Goal: Information Seeking & Learning: Learn about a topic

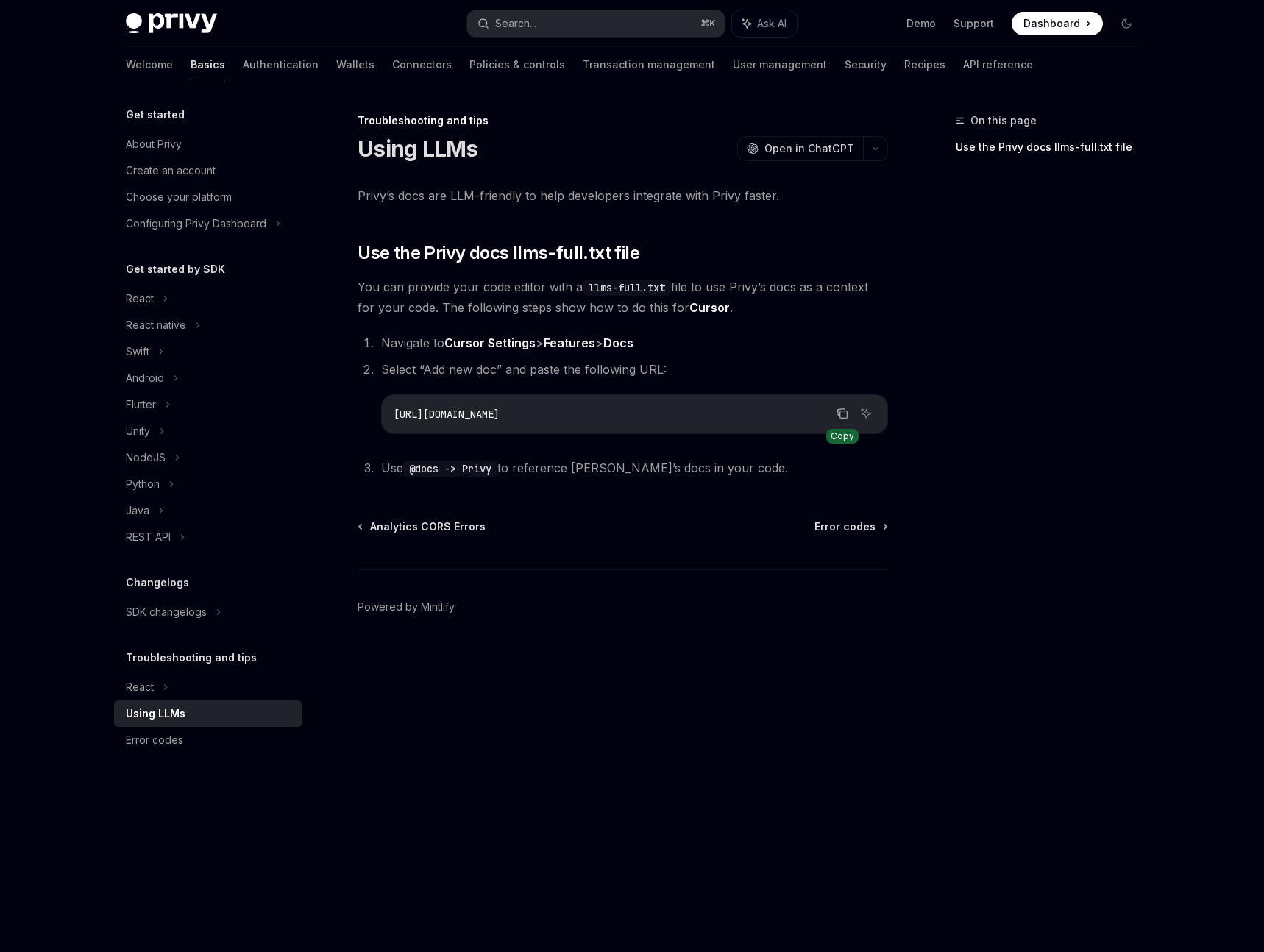
click at [840, 413] on icon "Copy the contents from the code block" at bounding box center [844, 415] width 7 height 7
drag, startPoint x: 840, startPoint y: 415, endPoint x: 803, endPoint y: 429, distance: 39.6
click at [840, 416] on icon "Copy the contents from the code block" at bounding box center [844, 415] width 7 height 7
click at [844, 415] on icon "Copy the contents from the code block" at bounding box center [842, 413] width 12 height 12
click at [135, 354] on div "Swift" at bounding box center [137, 352] width 23 height 18
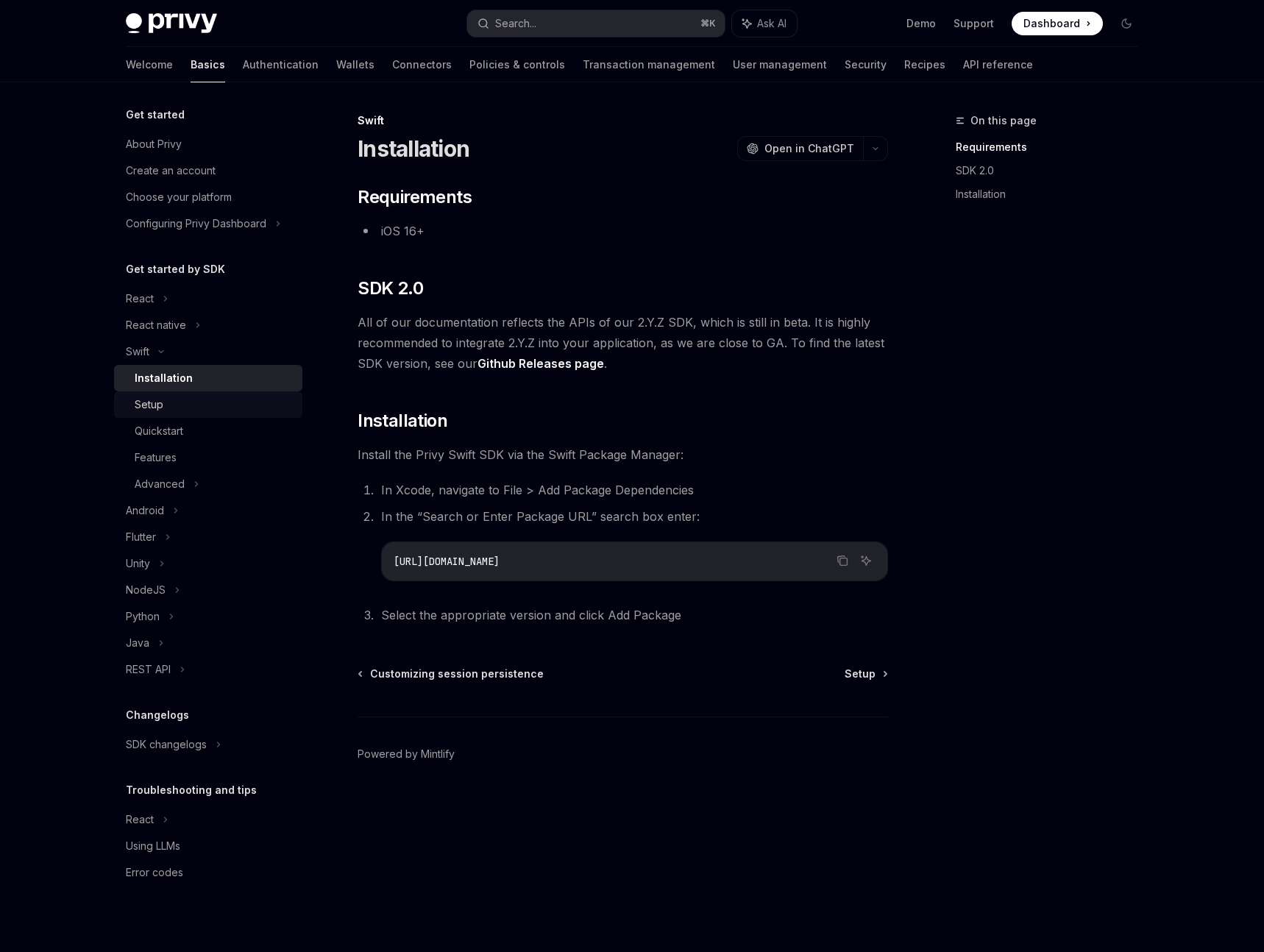
click at [163, 403] on div "Setup" at bounding box center [214, 404] width 159 height 18
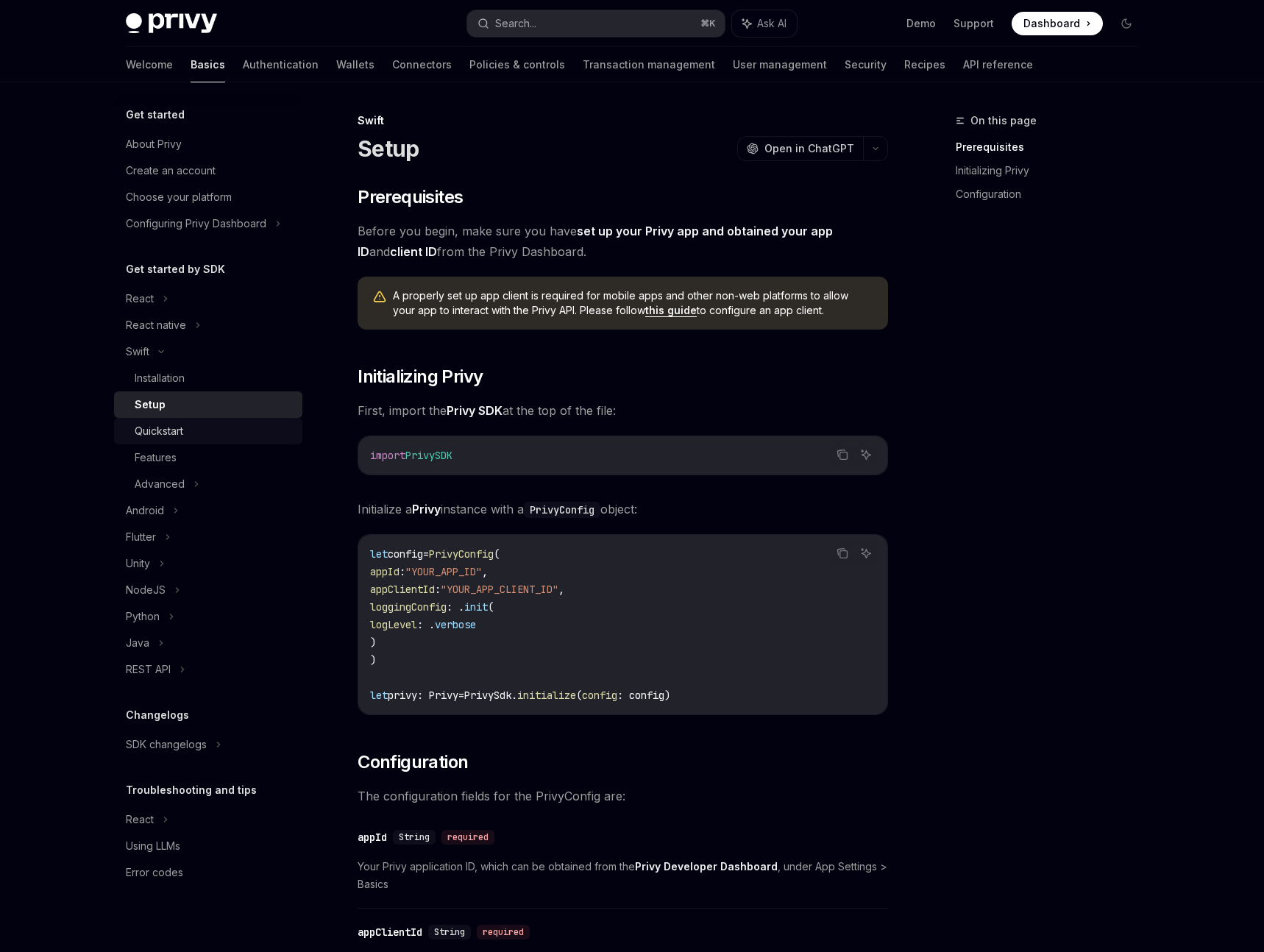
click at [163, 436] on div "Quickstart" at bounding box center [159, 431] width 49 height 18
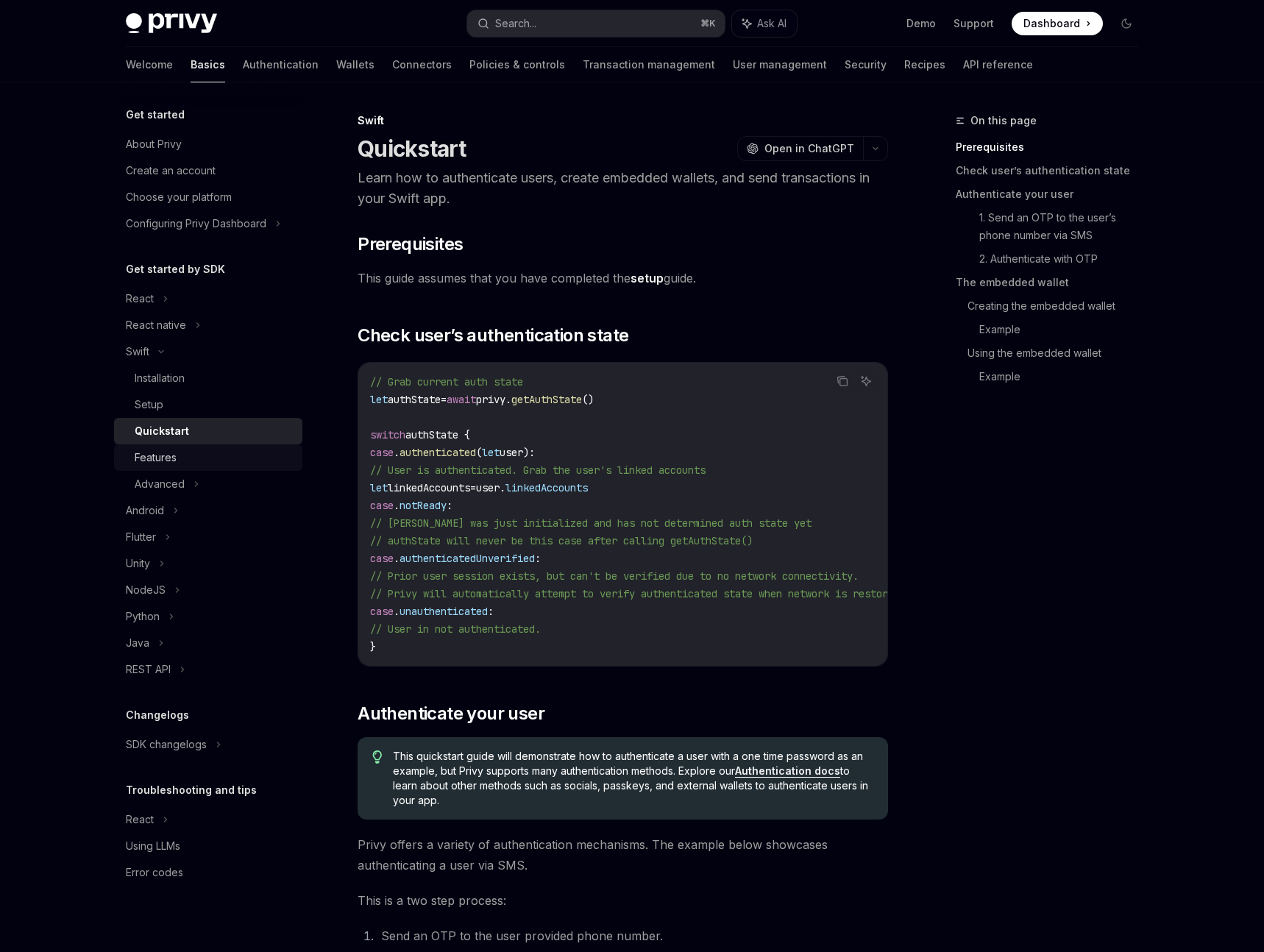
click at [161, 460] on div "Features" at bounding box center [155, 458] width 42 height 18
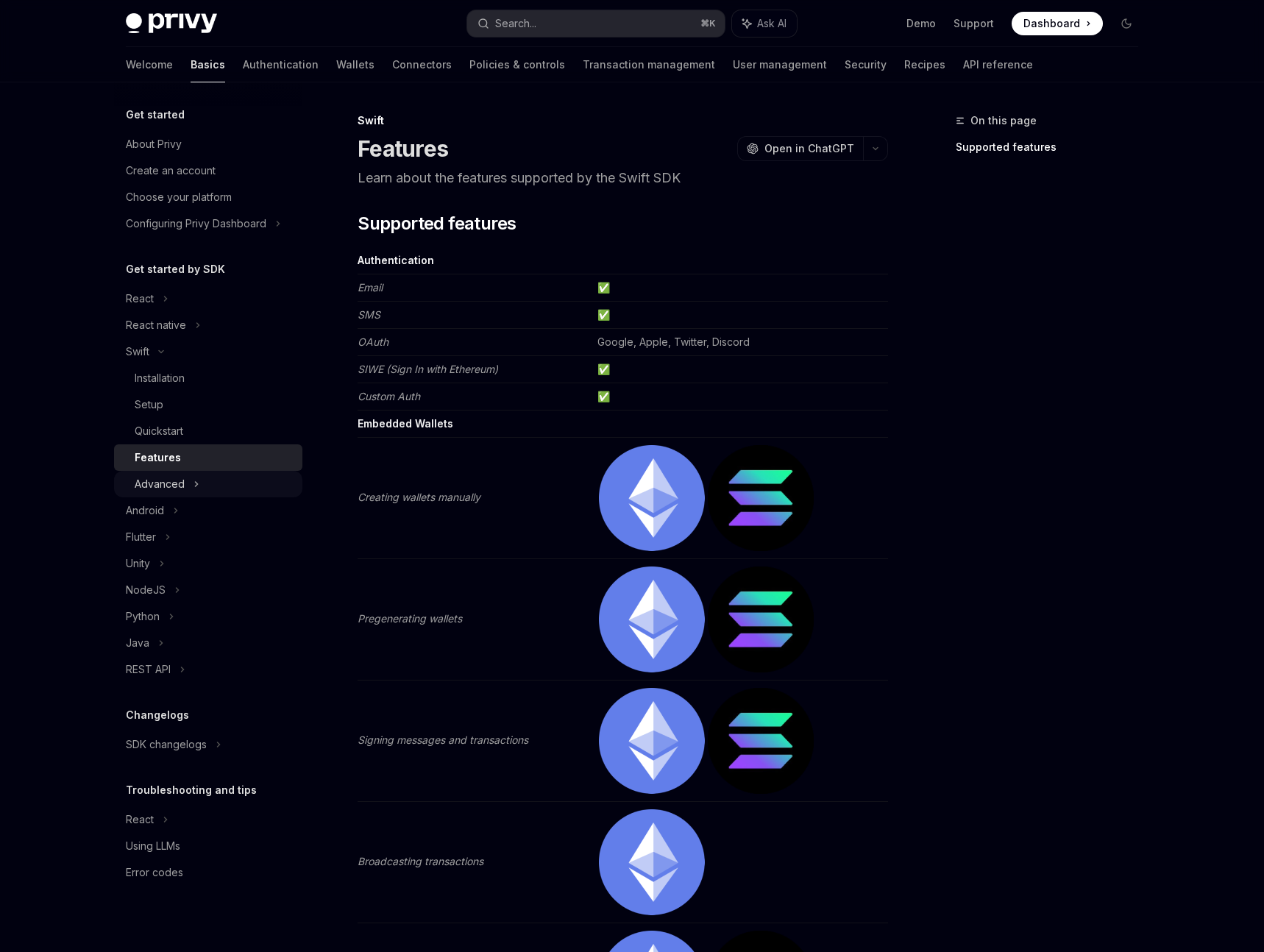
click at [151, 489] on div "Advanced" at bounding box center [159, 484] width 50 height 18
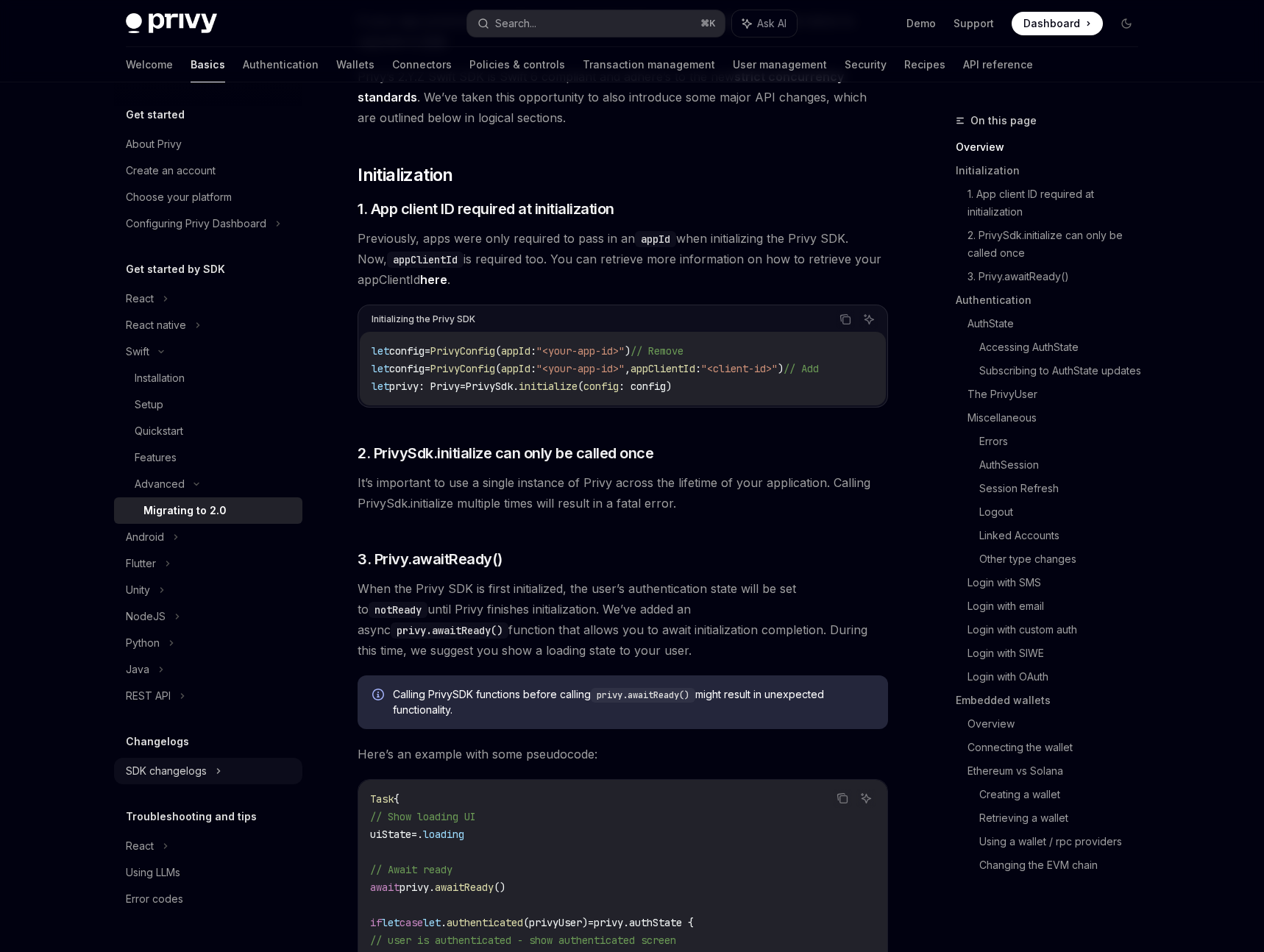
scroll to position [215, 0]
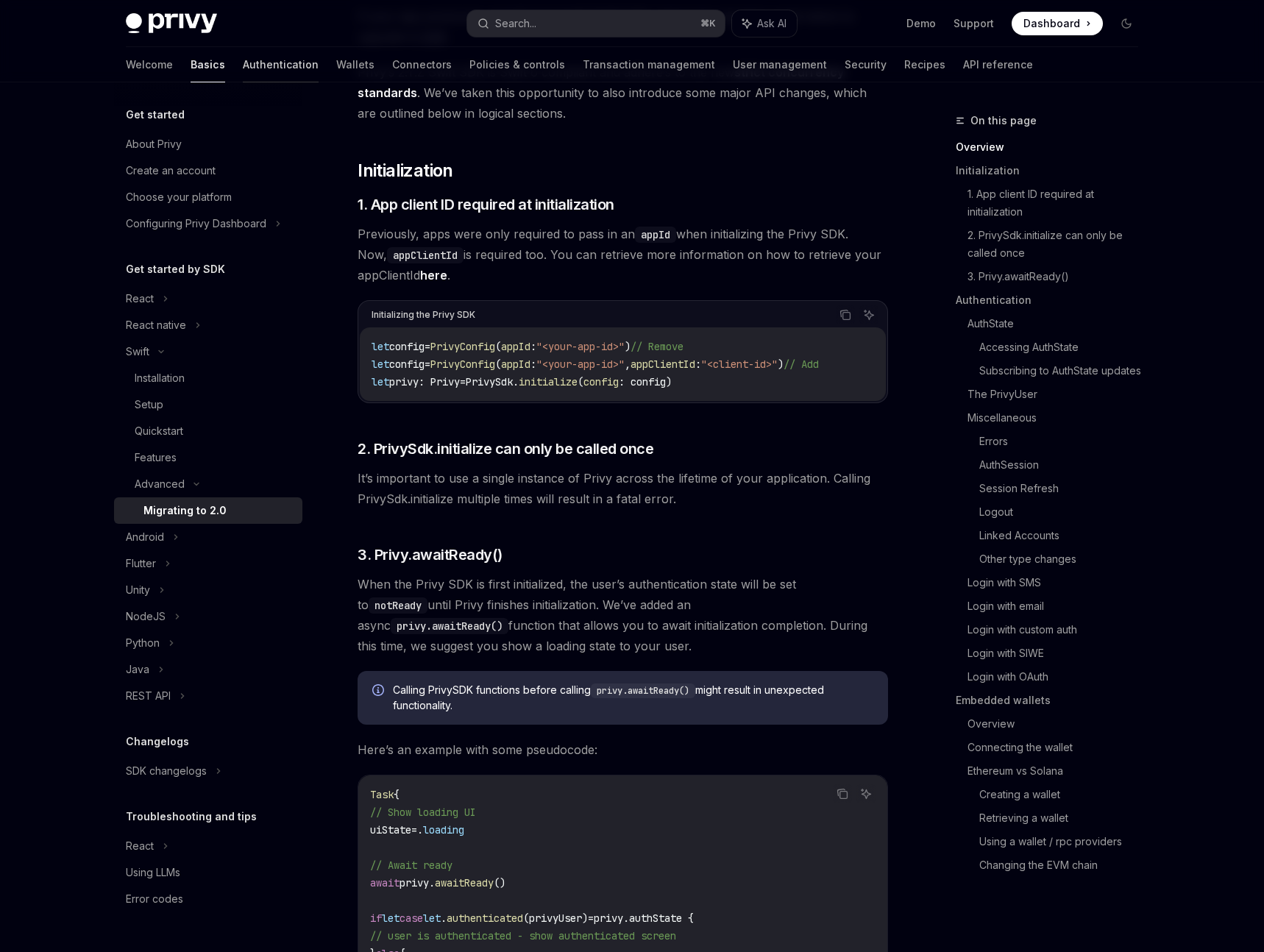
click at [243, 66] on link "Authentication" at bounding box center [281, 65] width 76 height 36
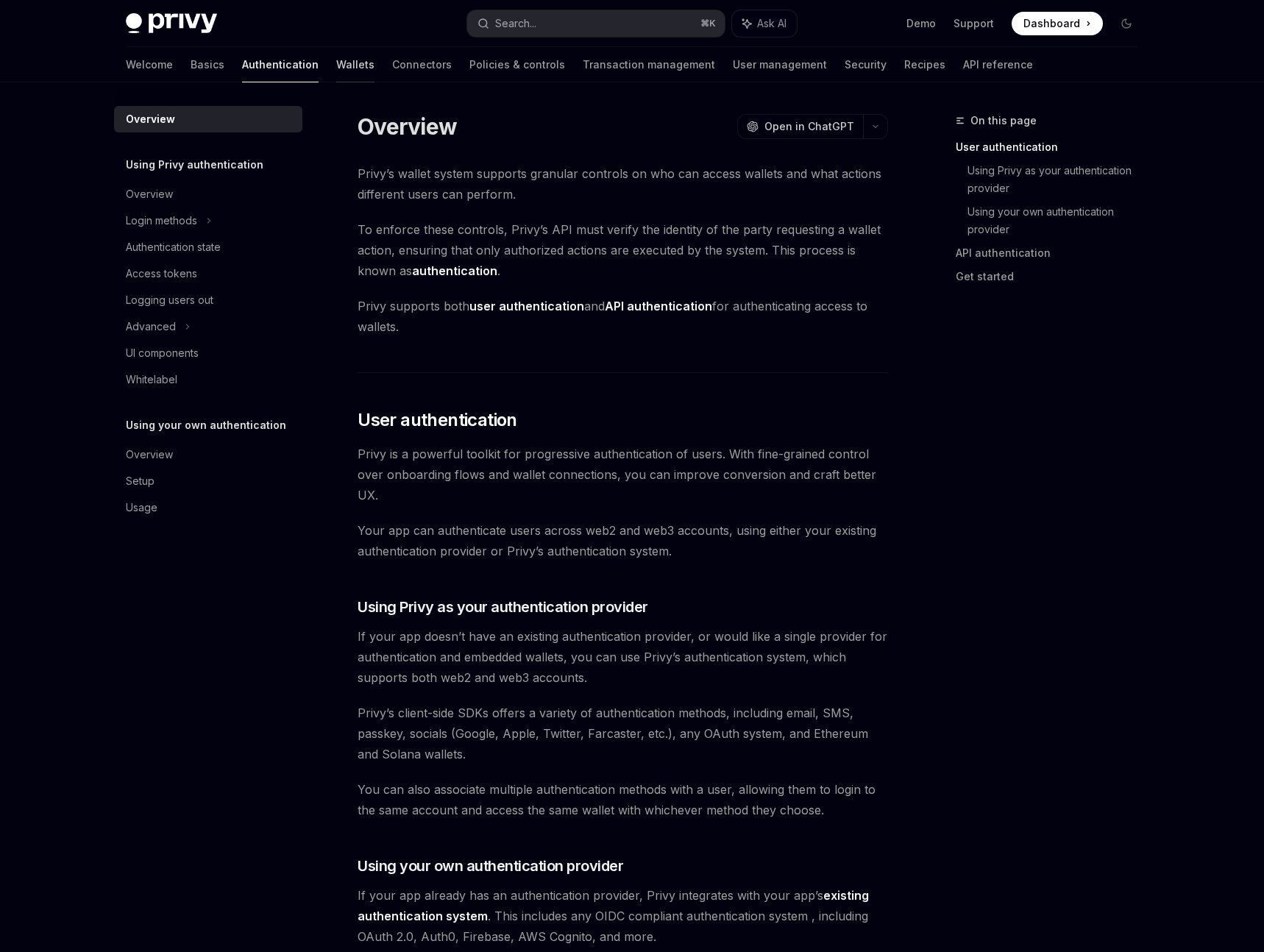
click at [337, 66] on link "Wallets" at bounding box center [355, 65] width 38 height 36
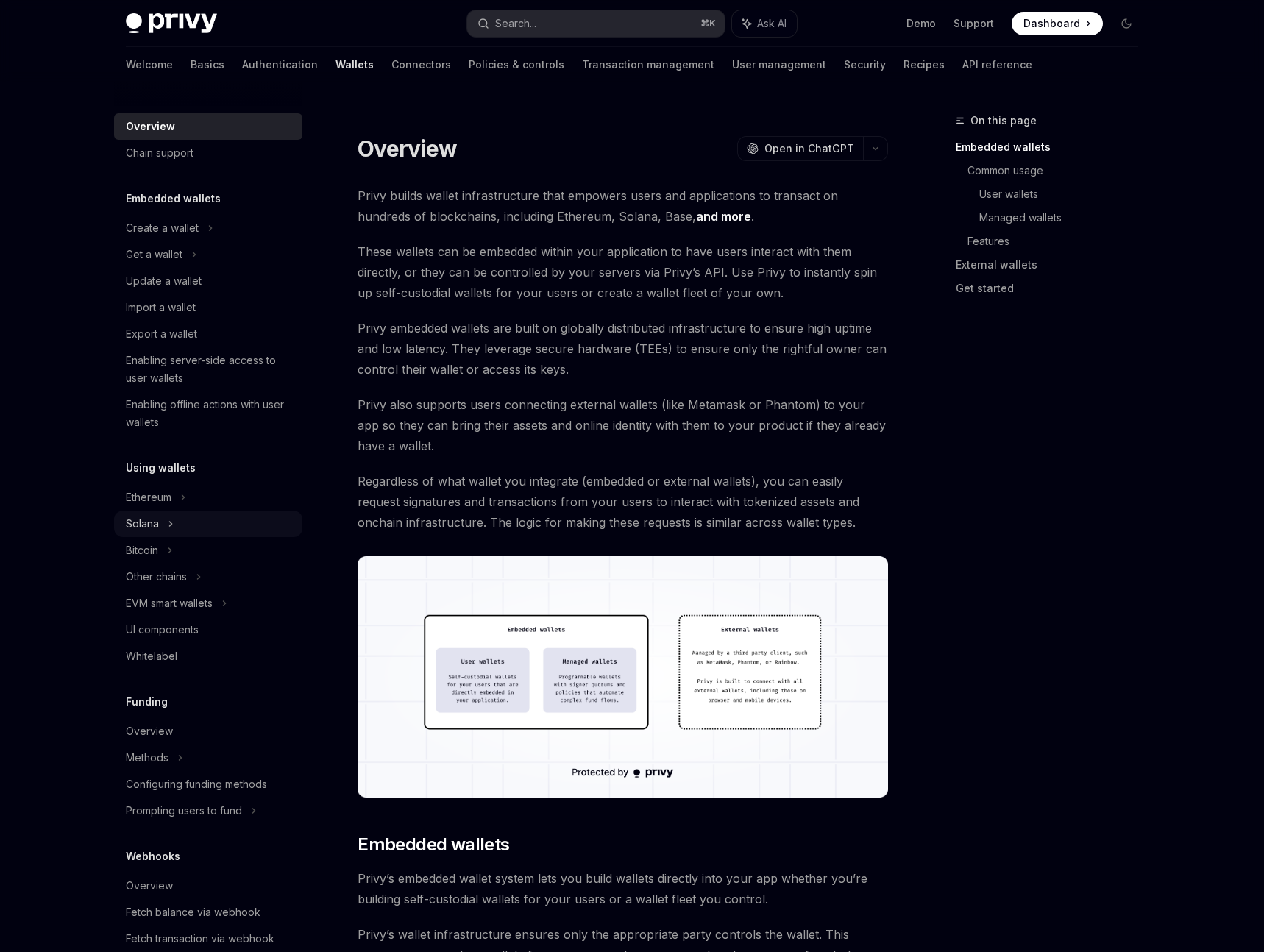
click at [147, 264] on div "Solana" at bounding box center [154, 255] width 57 height 18
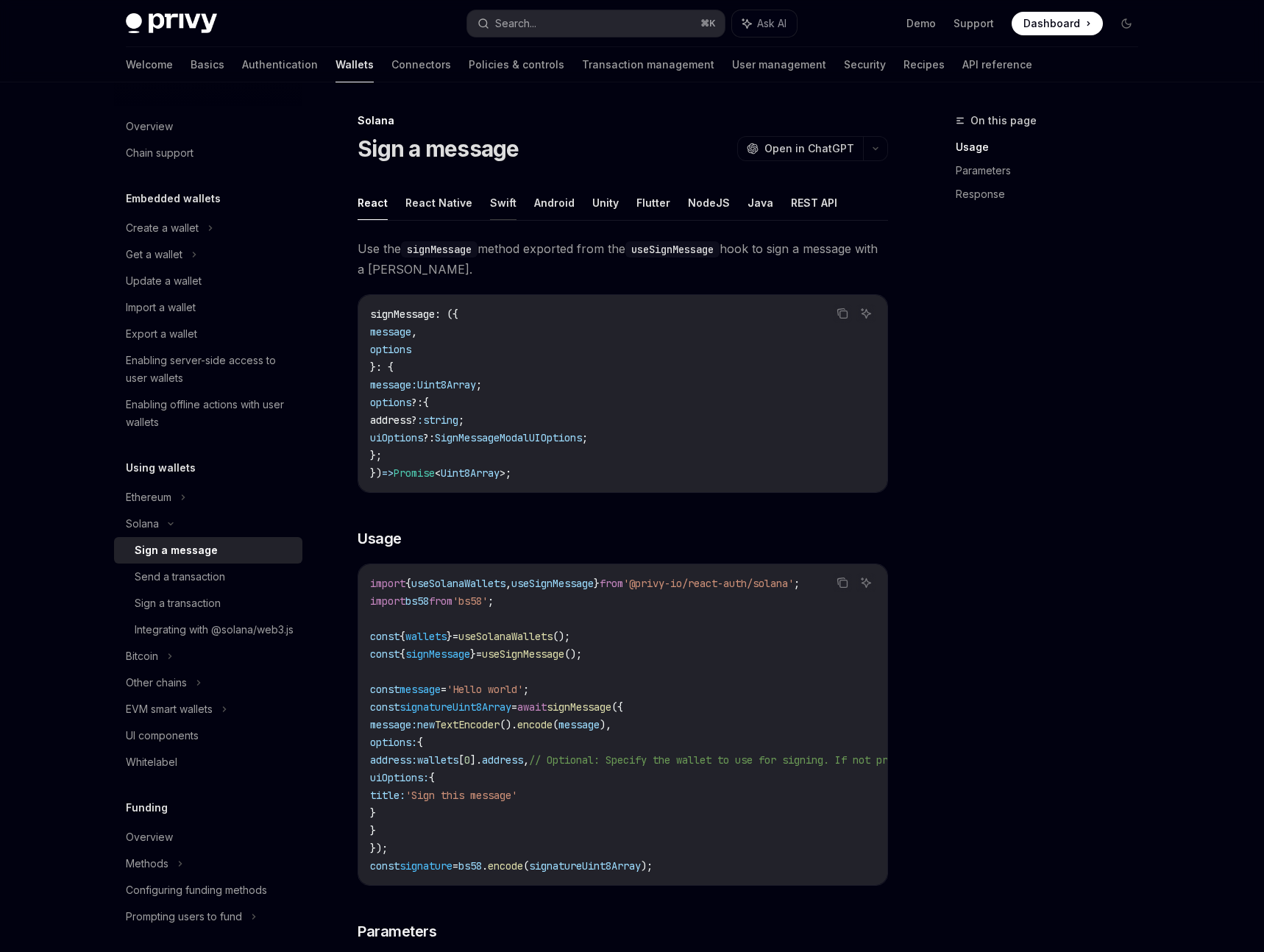
click at [497, 207] on button "Swift" at bounding box center [503, 202] width 27 height 35
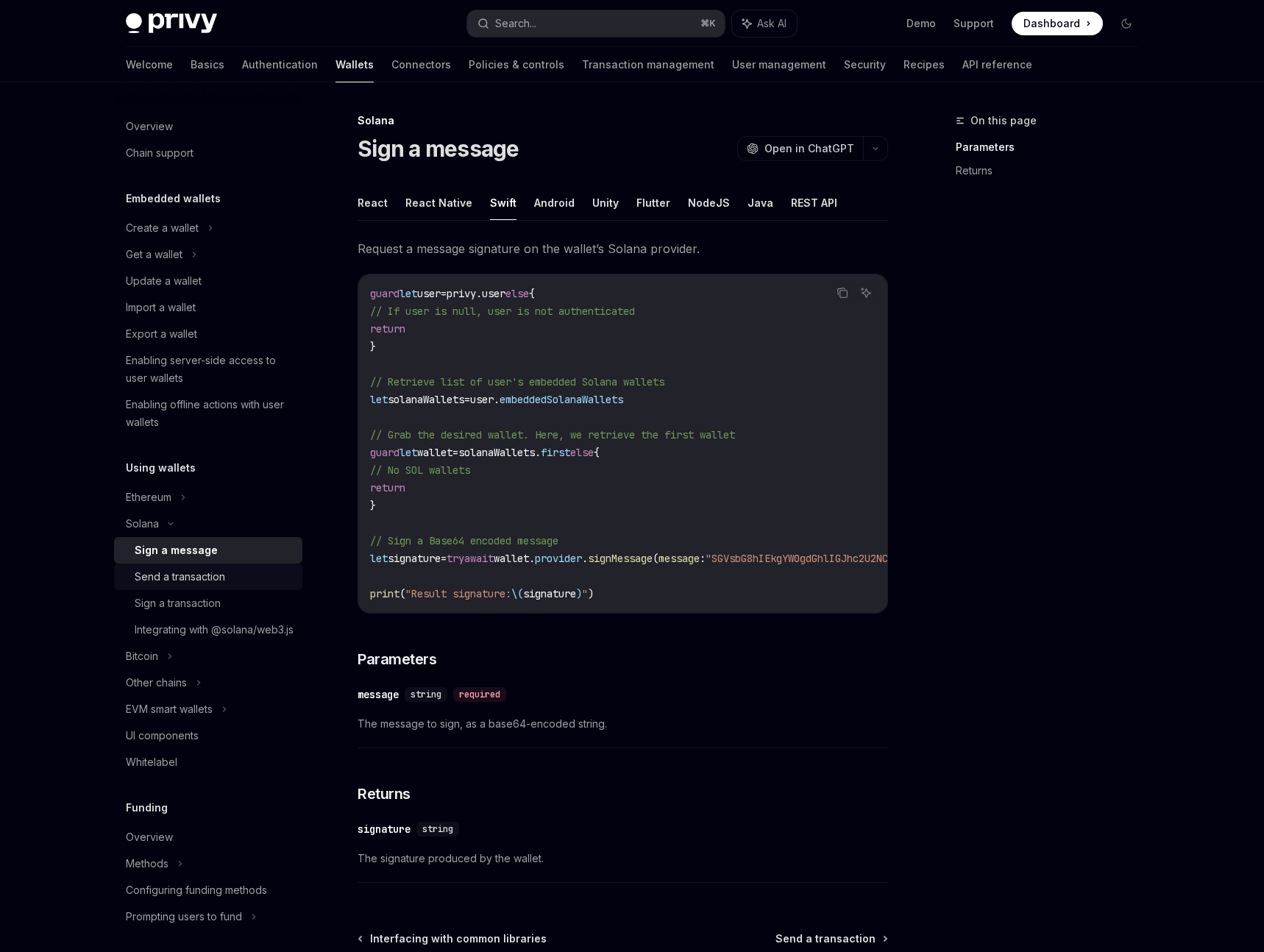
click at [160, 579] on div "Send a transaction" at bounding box center [180, 577] width 91 height 18
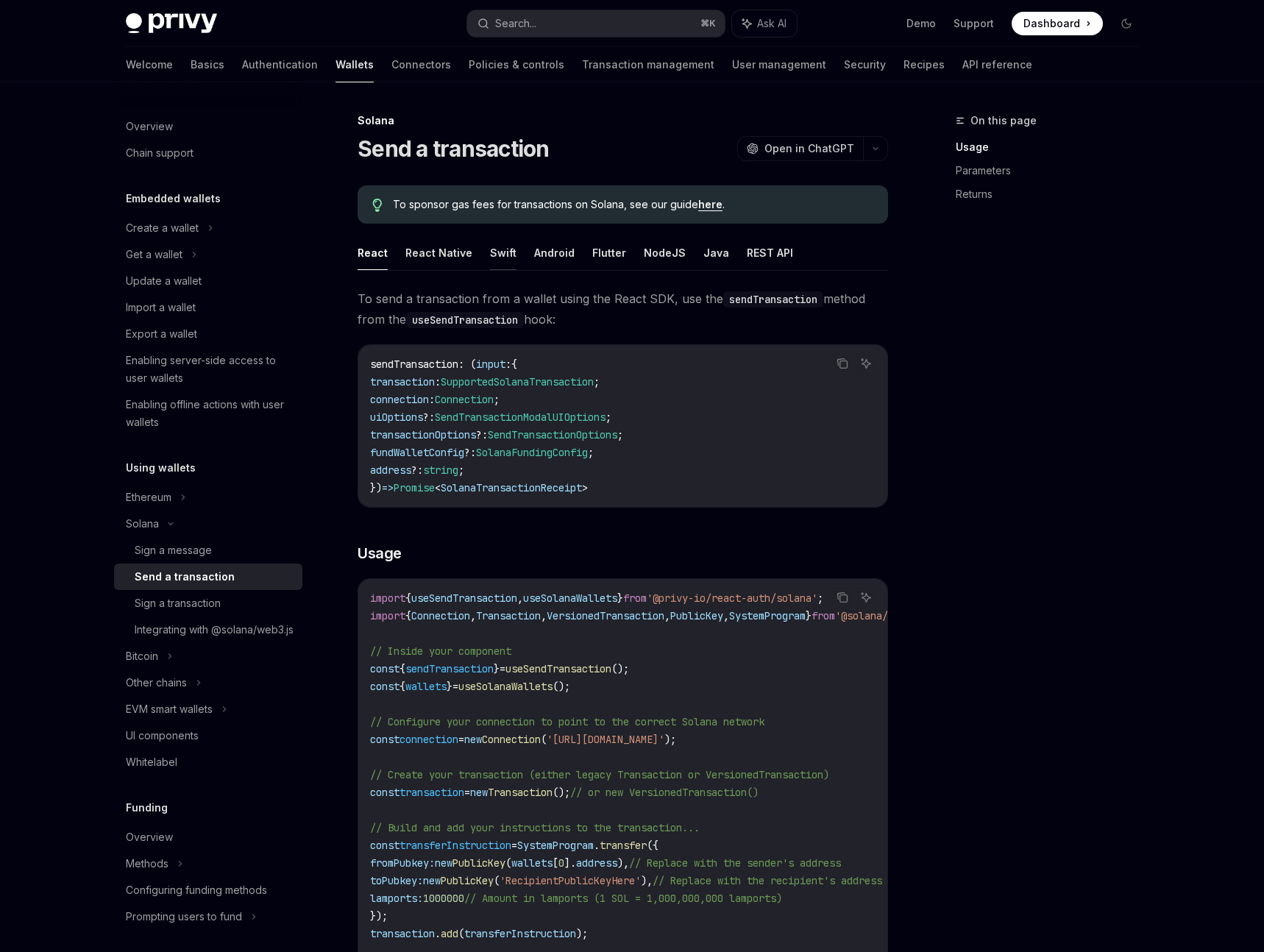
click at [503, 256] on button "Swift" at bounding box center [503, 252] width 27 height 35
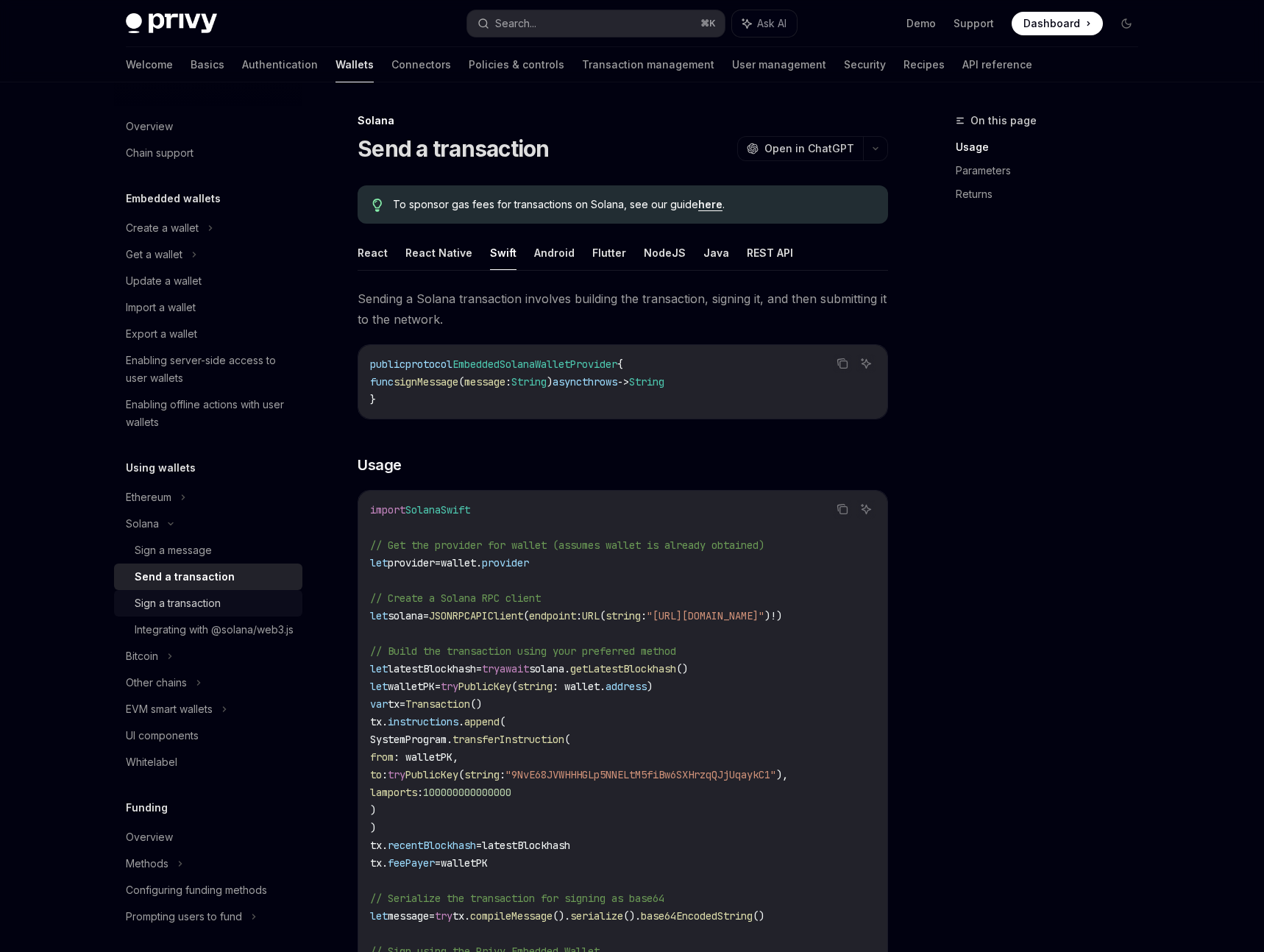
click at [201, 606] on div "Sign a transaction" at bounding box center [177, 604] width 86 height 18
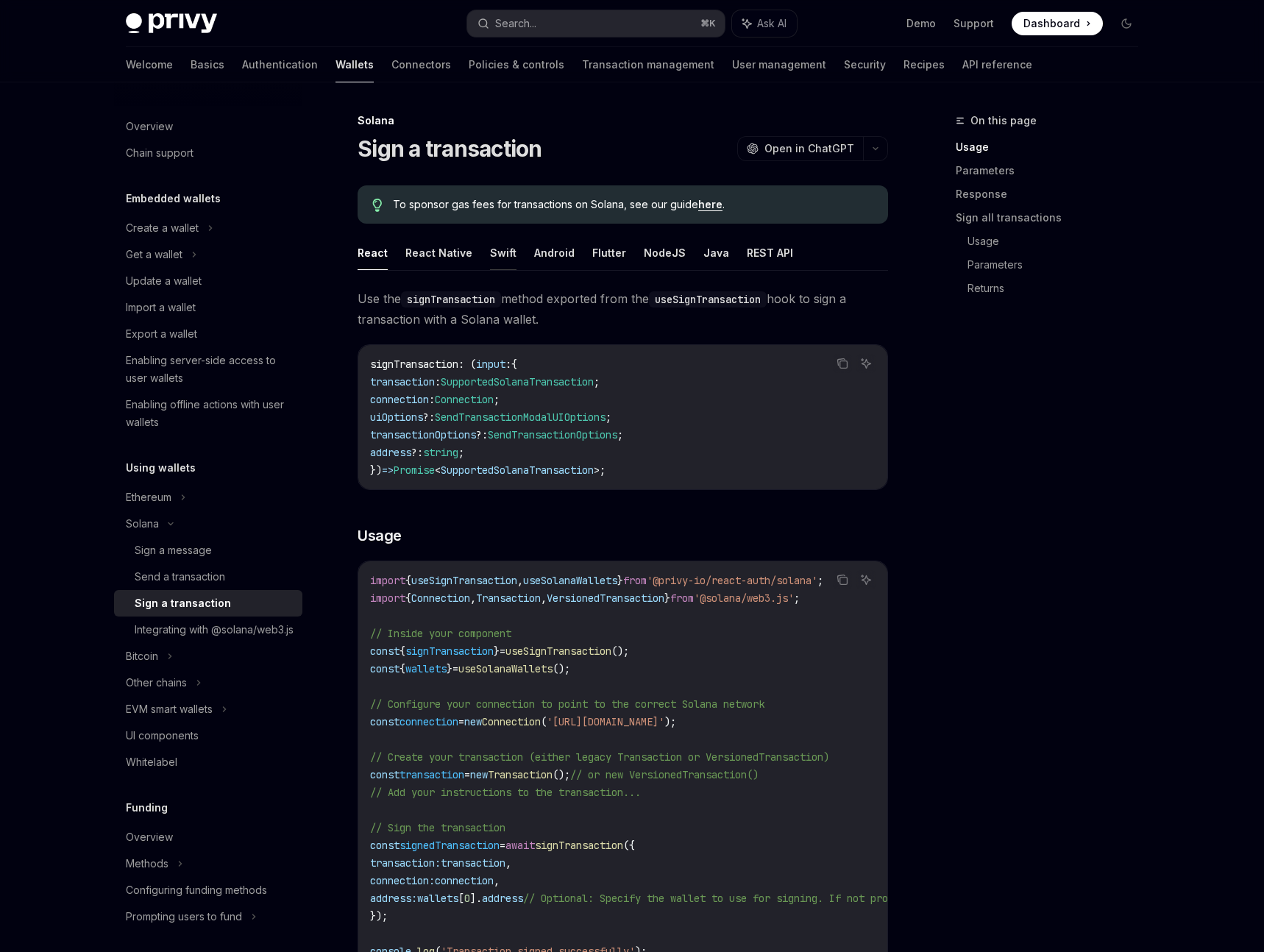
click at [496, 256] on button "Swift" at bounding box center [503, 252] width 27 height 35
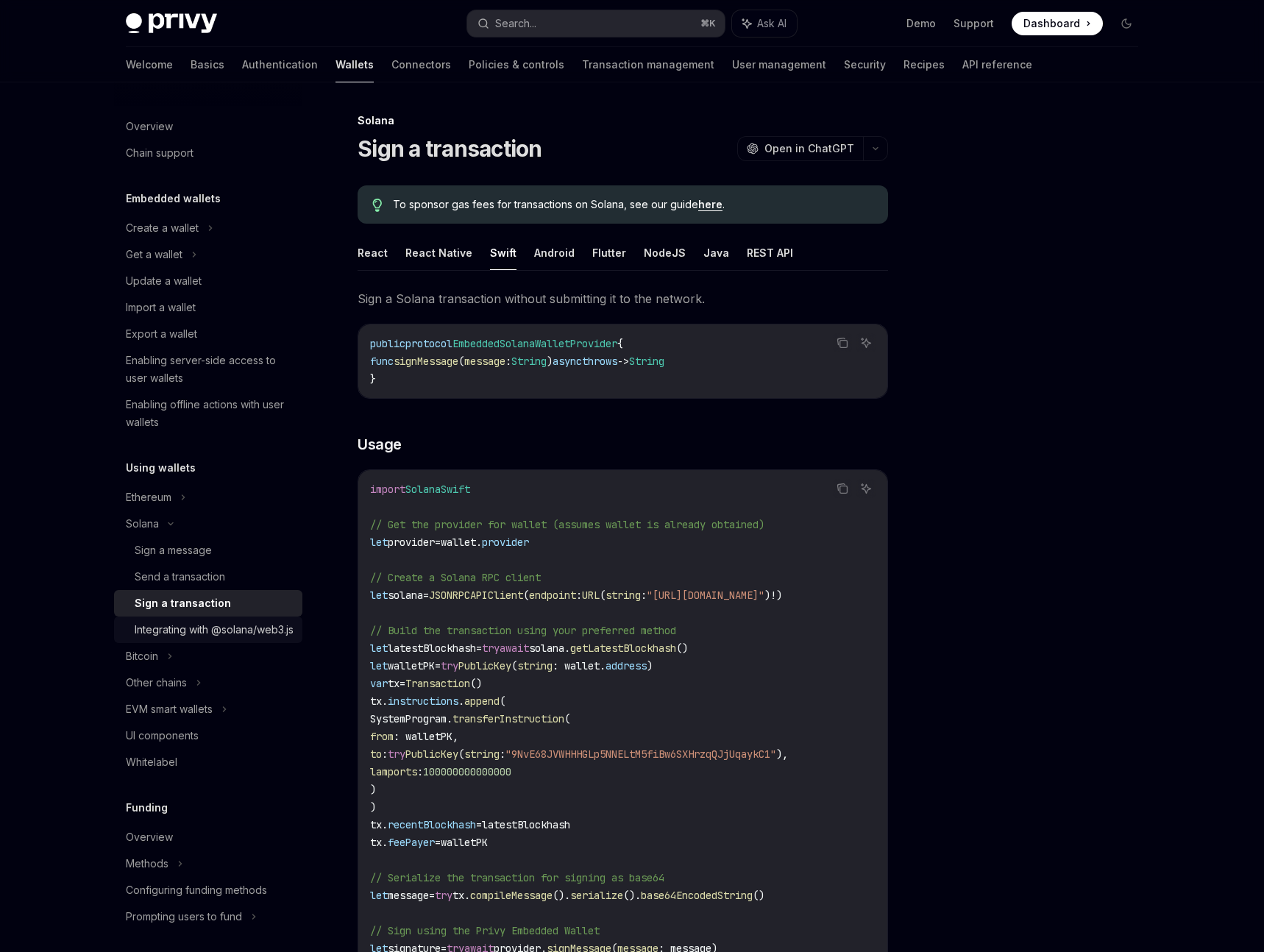
click at [174, 639] on div "Integrating with @solana/web3.js" at bounding box center [214, 630] width 159 height 18
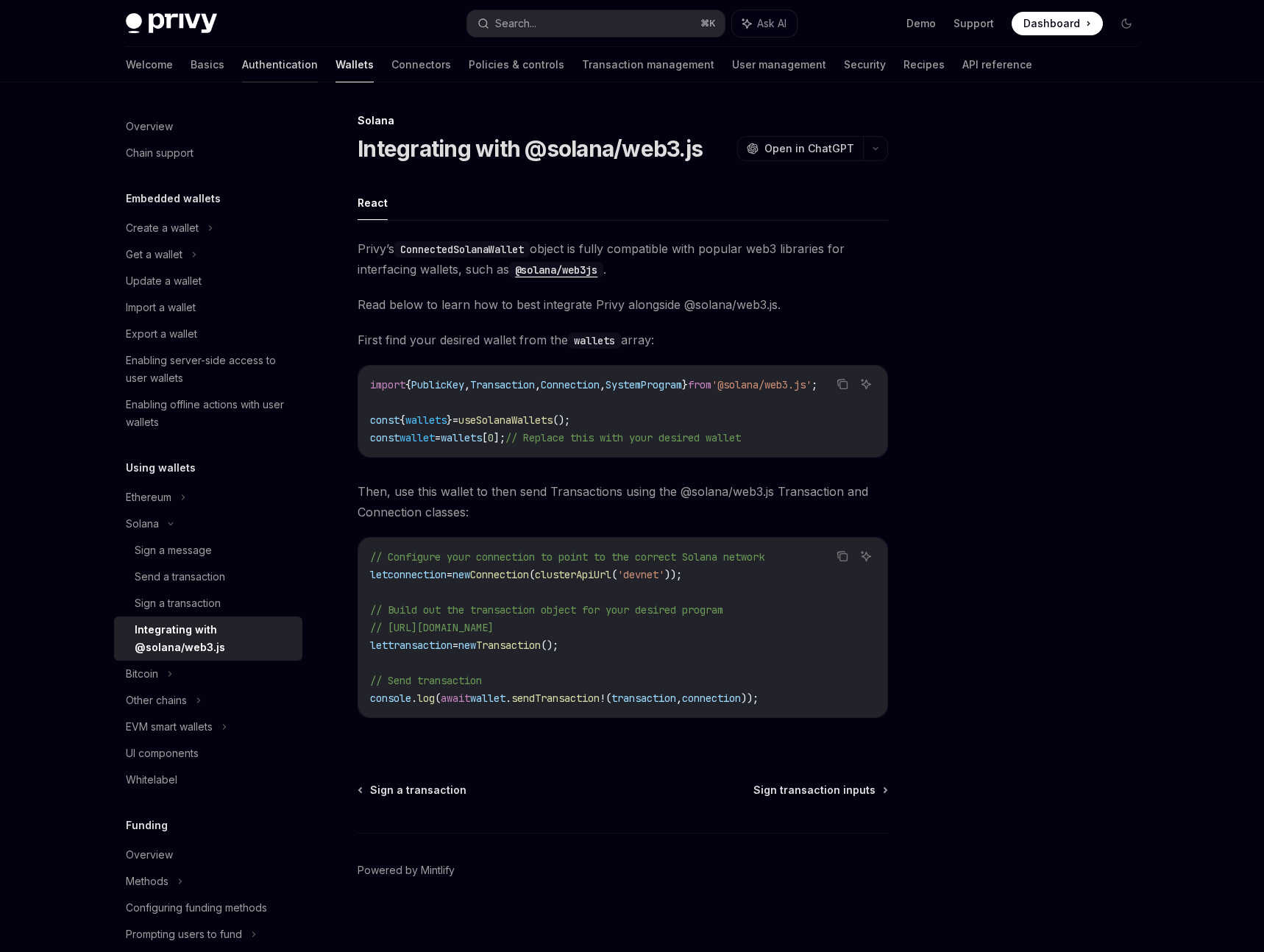
click at [242, 68] on link "Authentication" at bounding box center [280, 65] width 76 height 36
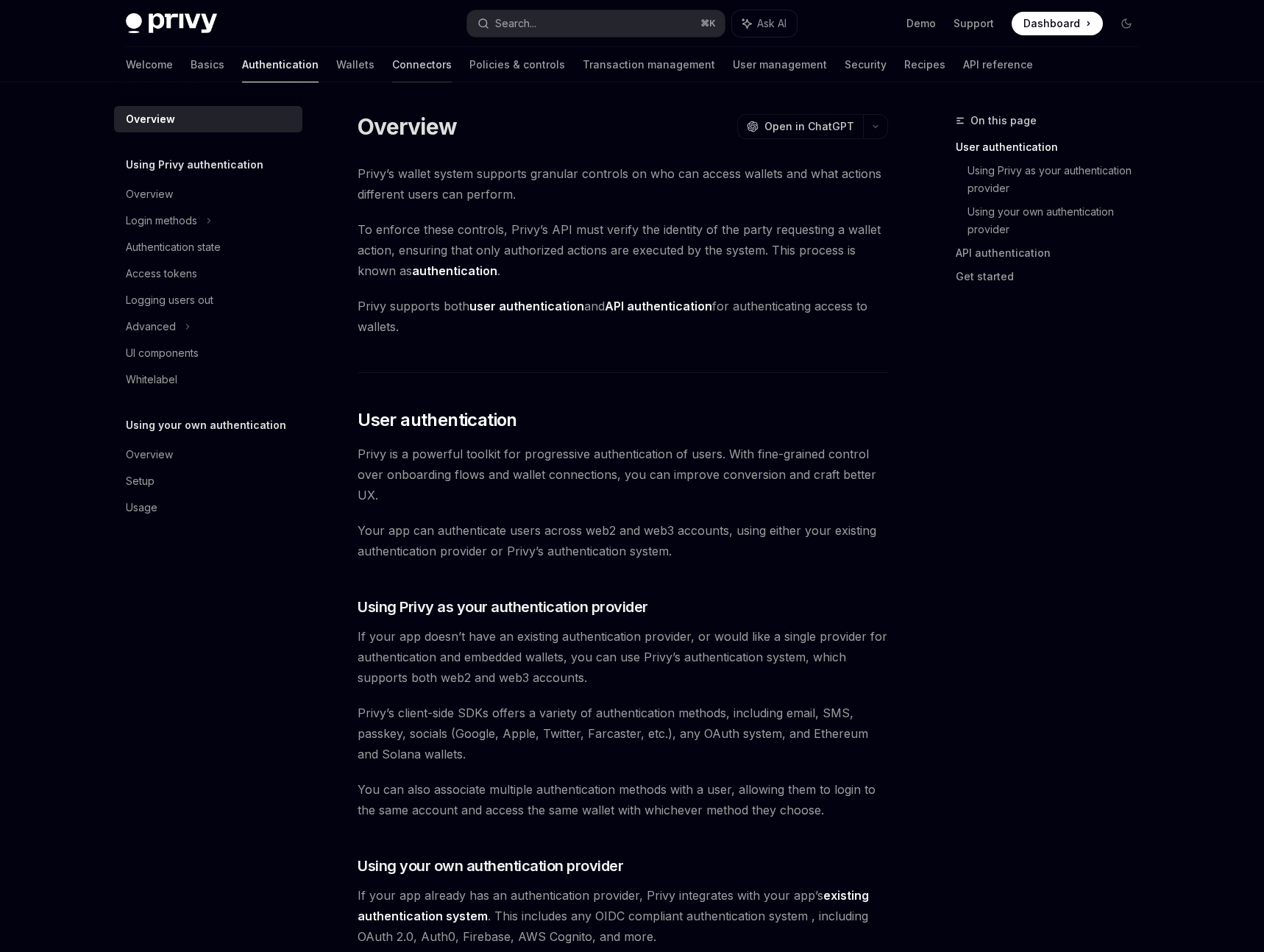
click at [392, 67] on link "Connectors" at bounding box center [421, 65] width 60 height 36
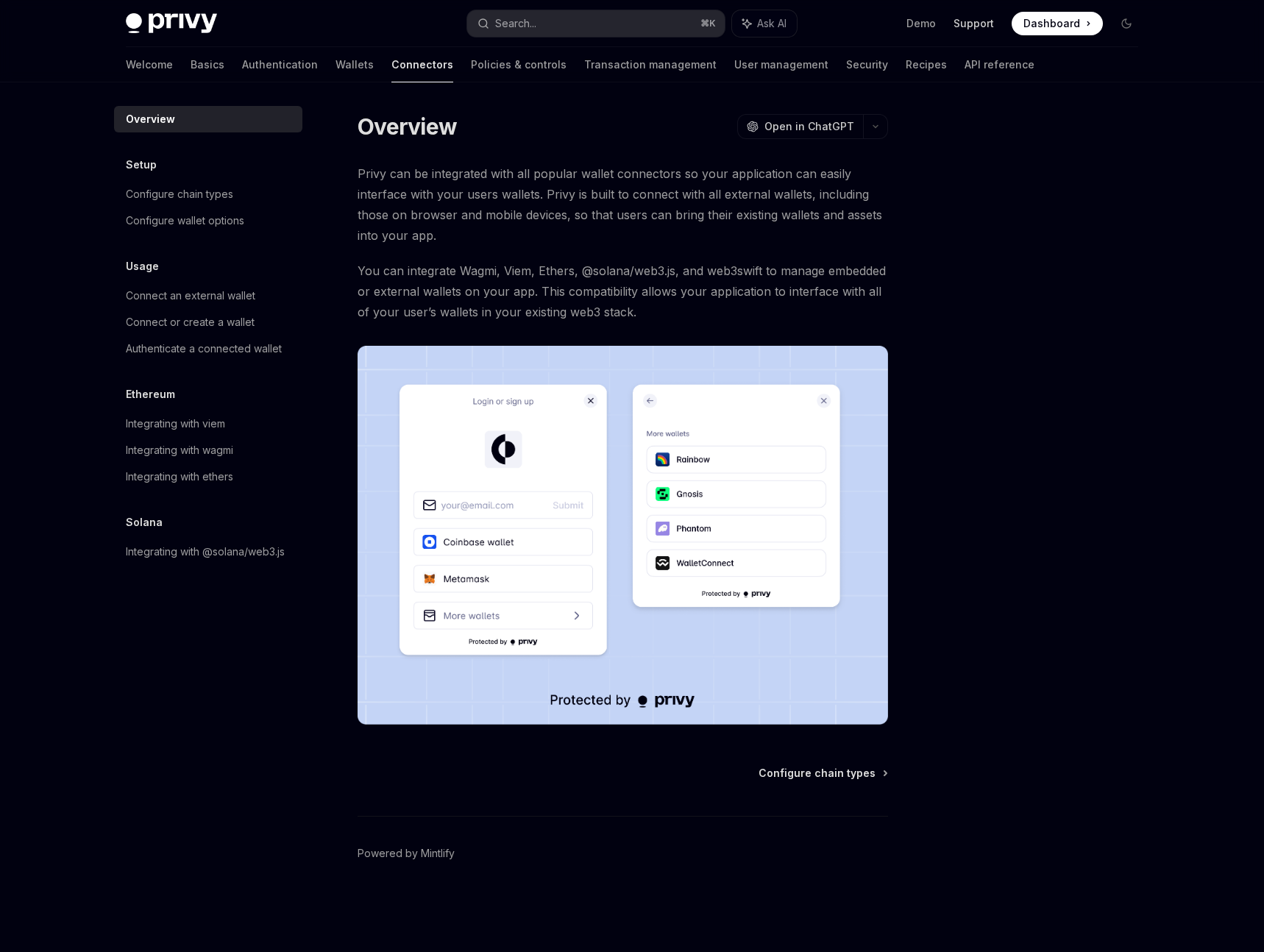
click at [983, 25] on link "Support" at bounding box center [974, 23] width 40 height 15
click at [968, 28] on link "Support" at bounding box center [974, 23] width 40 height 15
click at [191, 66] on link "Basics" at bounding box center [208, 65] width 34 height 36
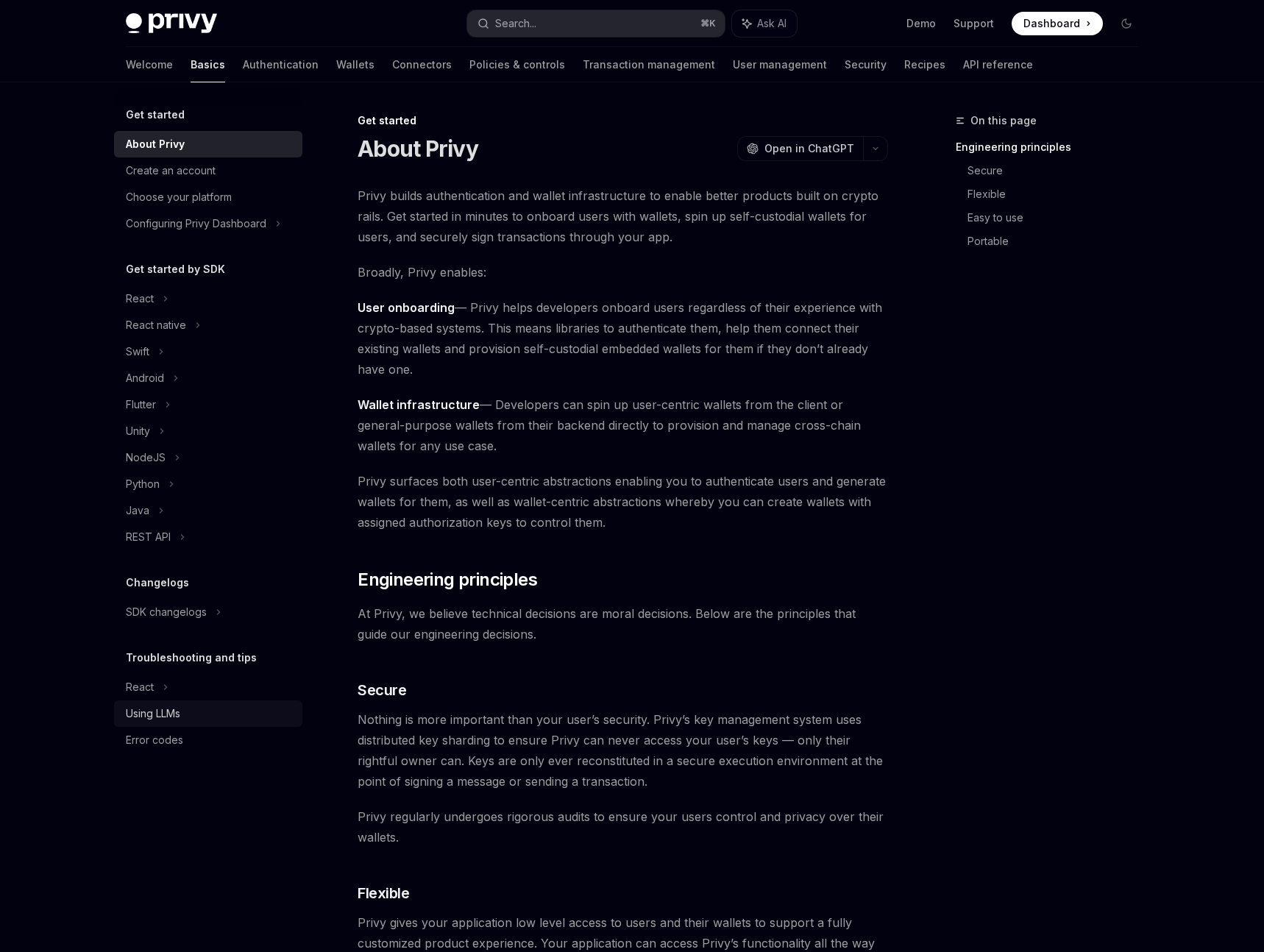
click at [139, 716] on div "Using LLMs" at bounding box center [152, 713] width 54 height 18
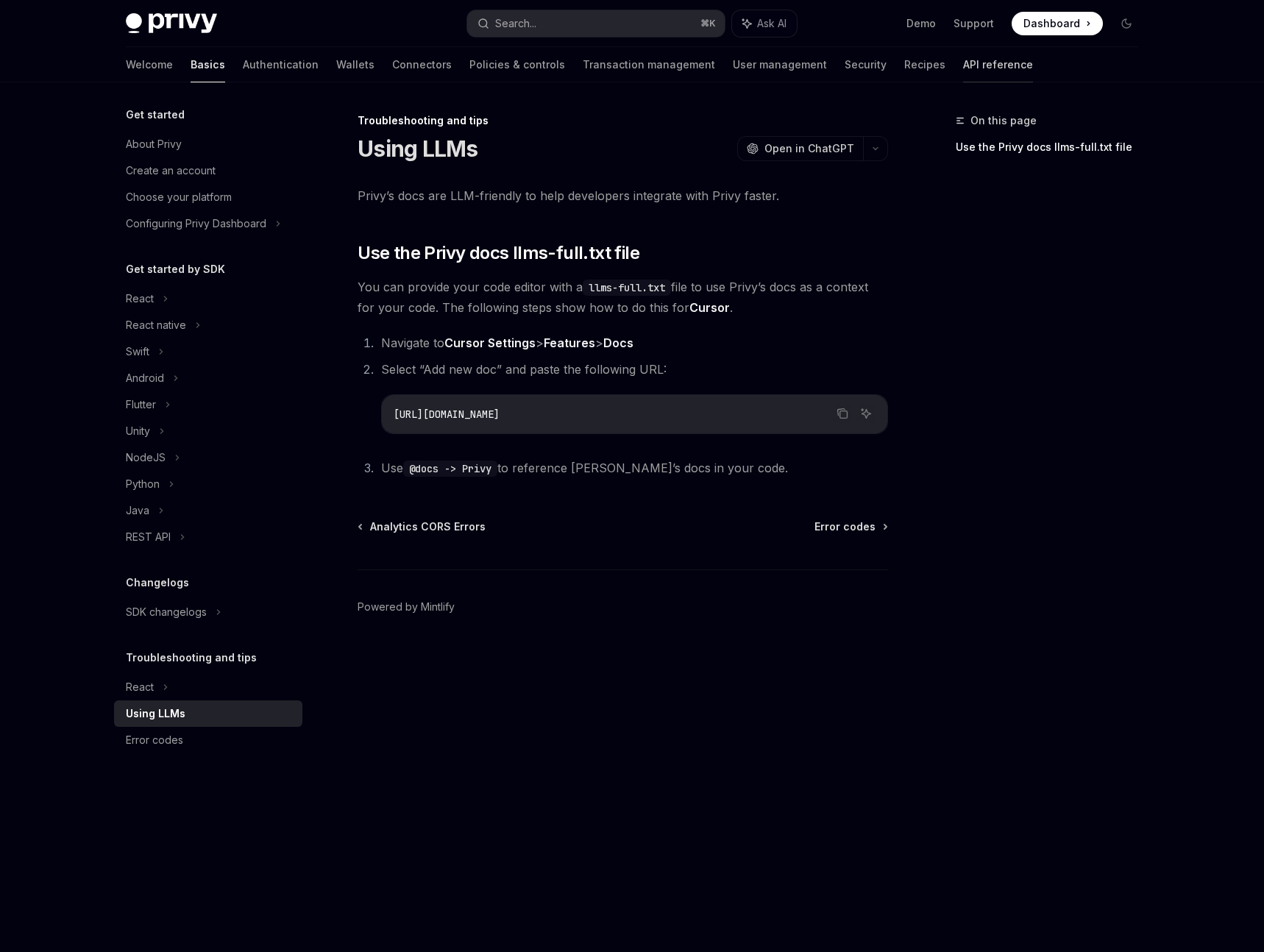
click at [963, 72] on link "API reference" at bounding box center [998, 65] width 69 height 36
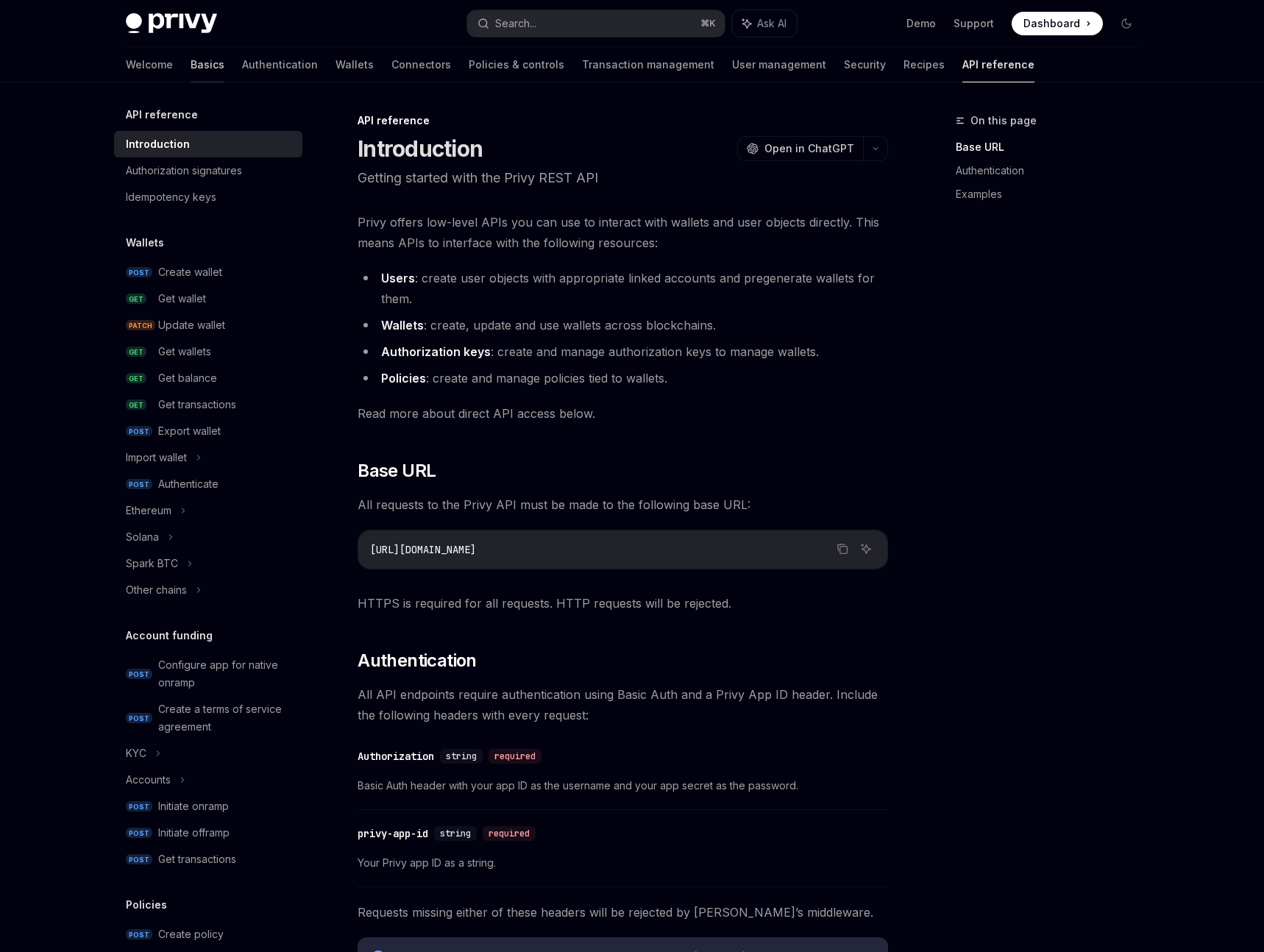
click at [191, 61] on link "Basics" at bounding box center [208, 65] width 34 height 36
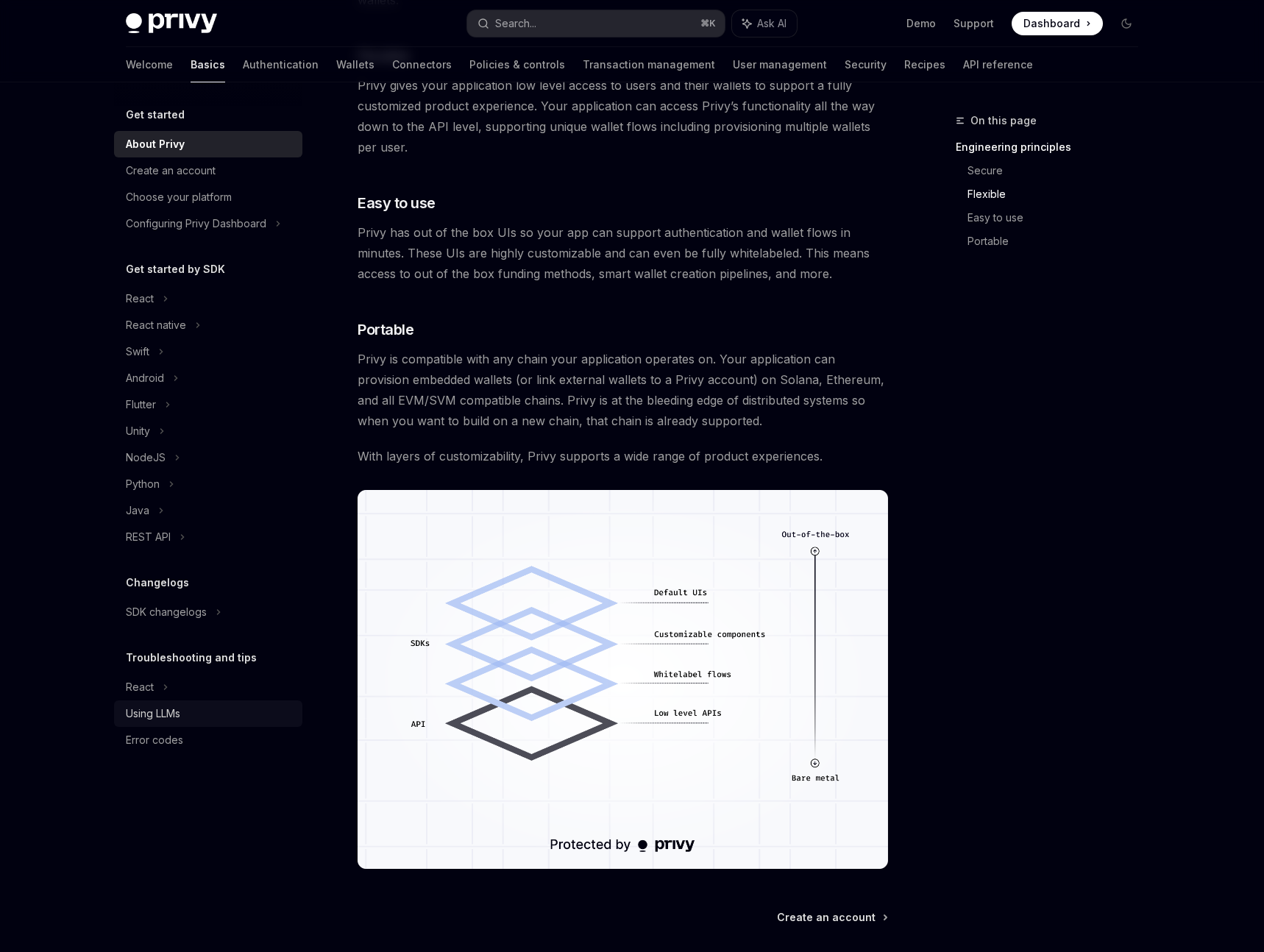
scroll to position [842, 0]
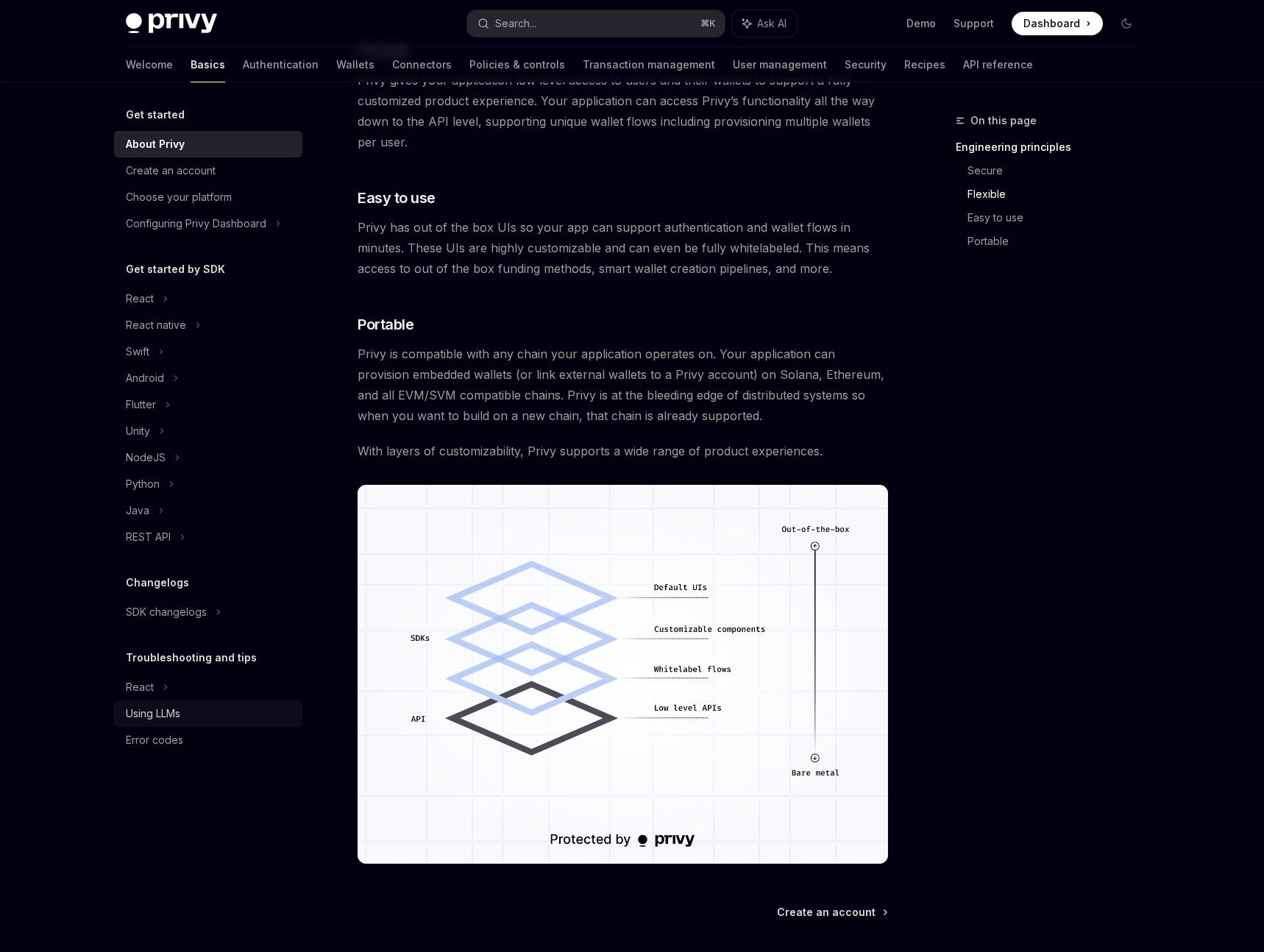
click at [163, 722] on link "Using LLMs" at bounding box center [208, 714] width 189 height 27
type textarea "*"
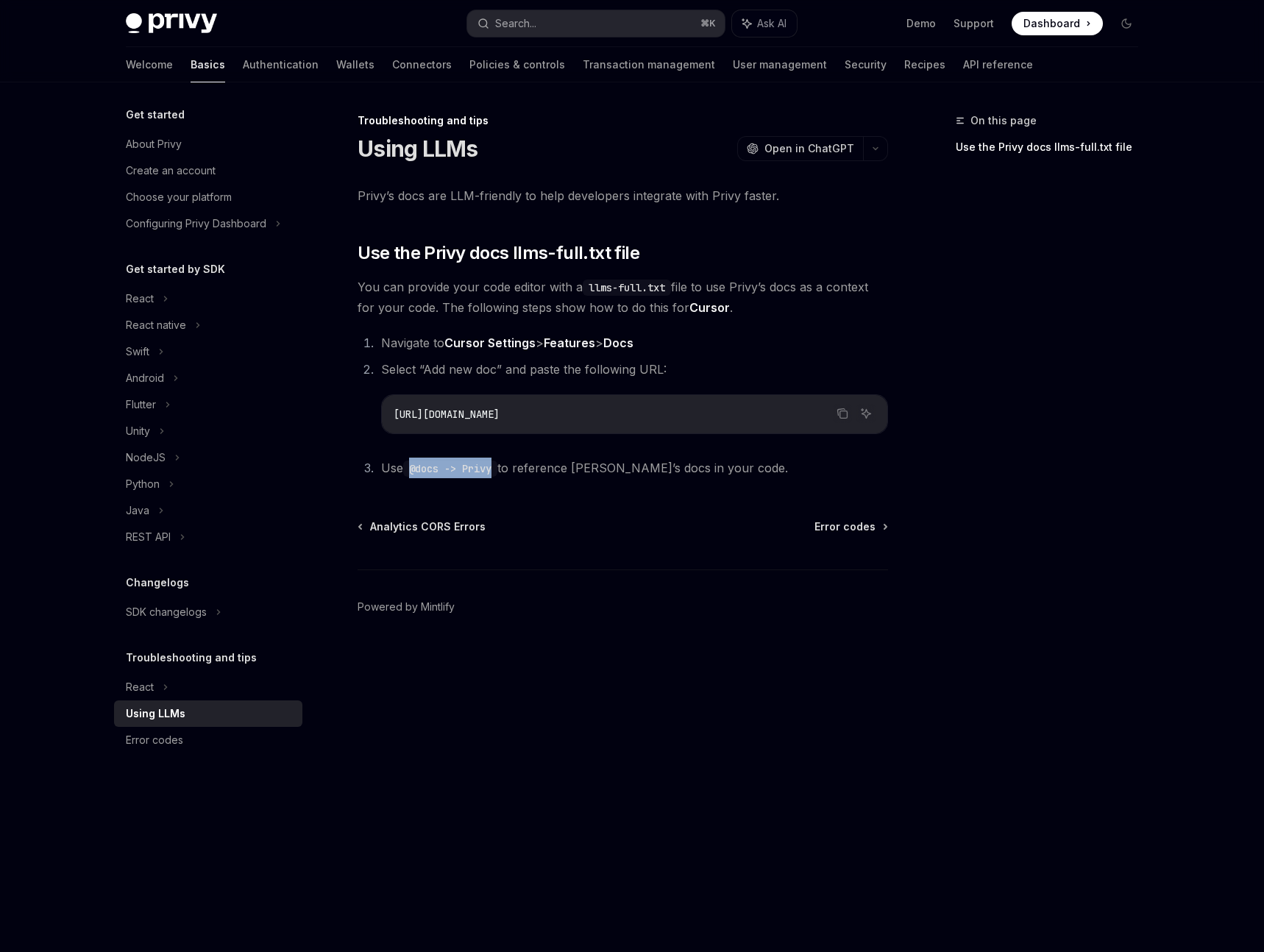
drag, startPoint x: 423, startPoint y: 473, endPoint x: 502, endPoint y: 473, distance: 79.0
click at [497, 473] on code "@docs -> Privy" at bounding box center [451, 468] width 94 height 16
copy code "@docs -> Privy"
click at [844, 417] on icon "Copy the contents from the code block" at bounding box center [842, 413] width 12 height 12
